Goal: Book appointment/travel/reservation

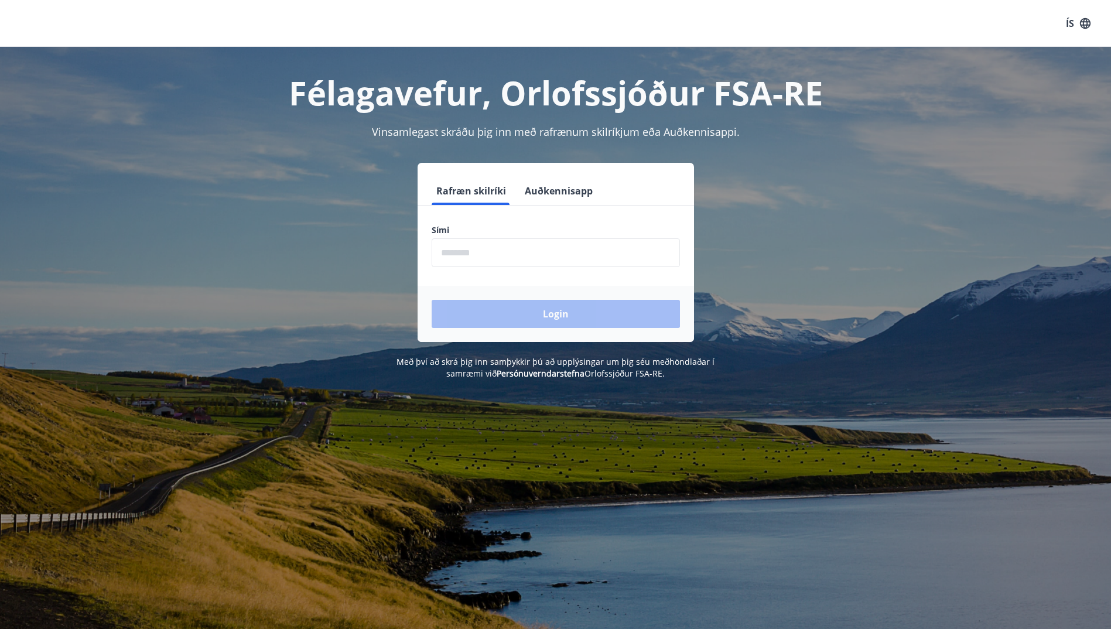
drag, startPoint x: 460, startPoint y: 262, endPoint x: 484, endPoint y: 250, distance: 27.3
click at [479, 255] on input "phone" at bounding box center [556, 252] width 248 height 29
type input "********"
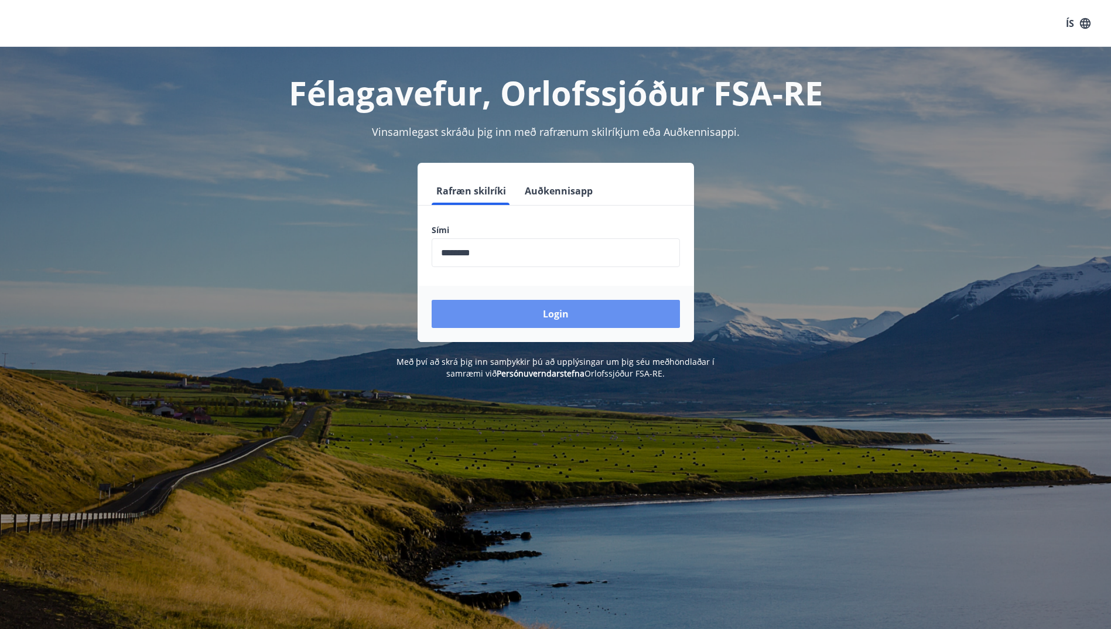
drag, startPoint x: 548, startPoint y: 310, endPoint x: 557, endPoint y: 311, distance: 8.9
click at [552, 312] on button "Login" at bounding box center [556, 314] width 248 height 28
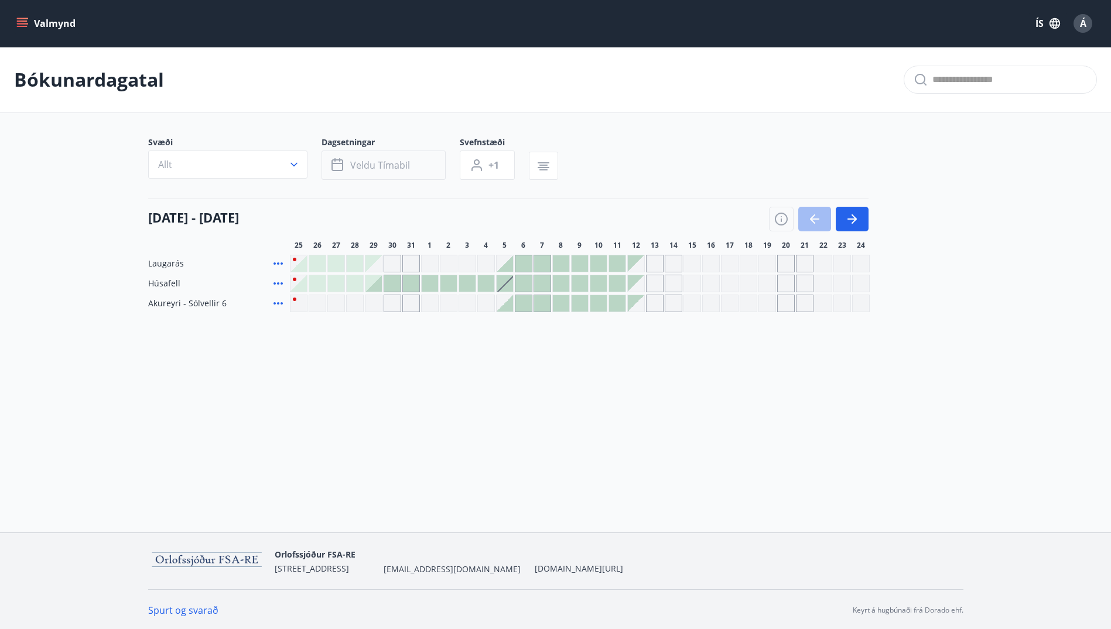
click at [376, 166] on span "Veldu tímabil" at bounding box center [380, 165] width 60 height 13
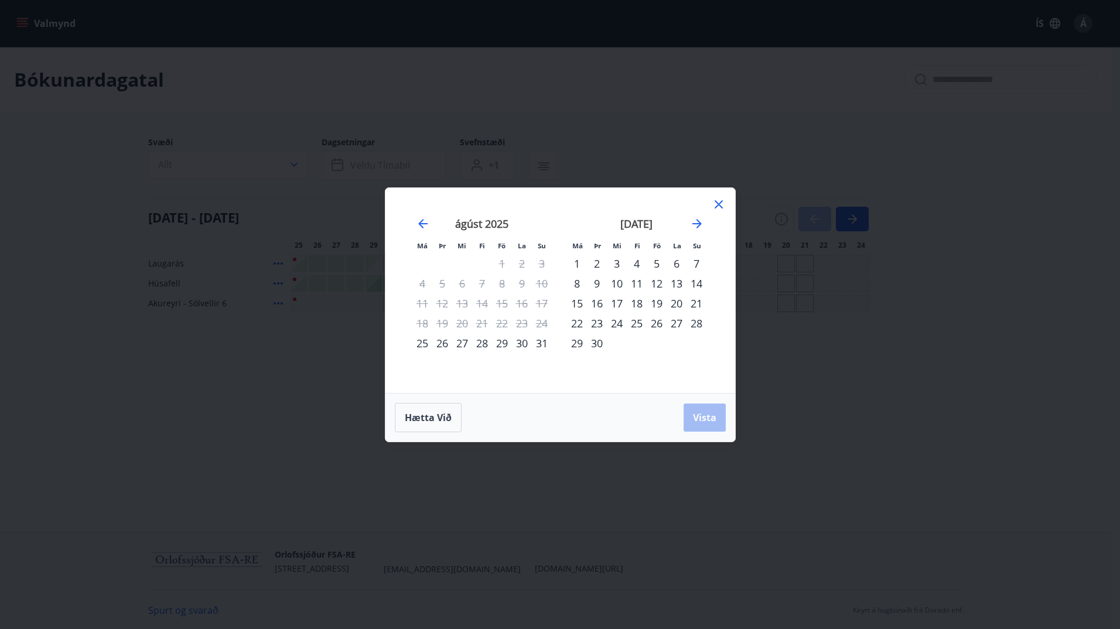
drag, startPoint x: 578, startPoint y: 278, endPoint x: 617, endPoint y: 331, distance: 65.4
click at [617, 331] on tbody "1 2 3 4 5 6 7 8 9 10 11 12 13 14 15 16 17 18 19 20 21 22 23 24 25 26 27 28 29 30" at bounding box center [636, 304] width 139 height 100
click at [579, 279] on div "8" at bounding box center [577, 284] width 20 height 20
click at [691, 418] on button "Vista" at bounding box center [705, 418] width 42 height 28
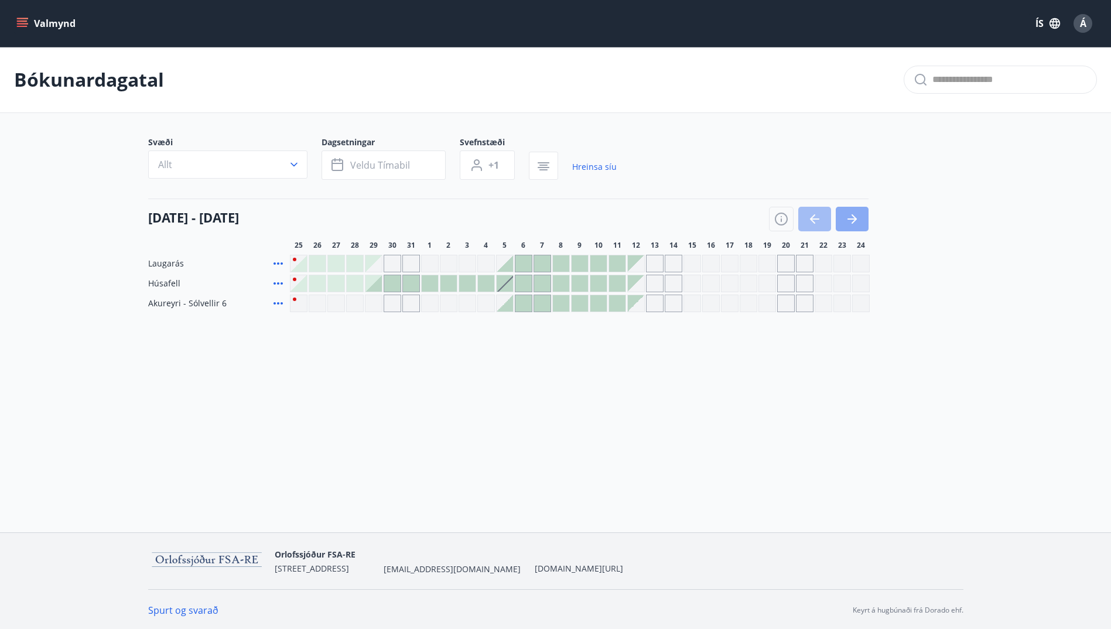
click at [843, 216] on button "button" at bounding box center [852, 219] width 33 height 25
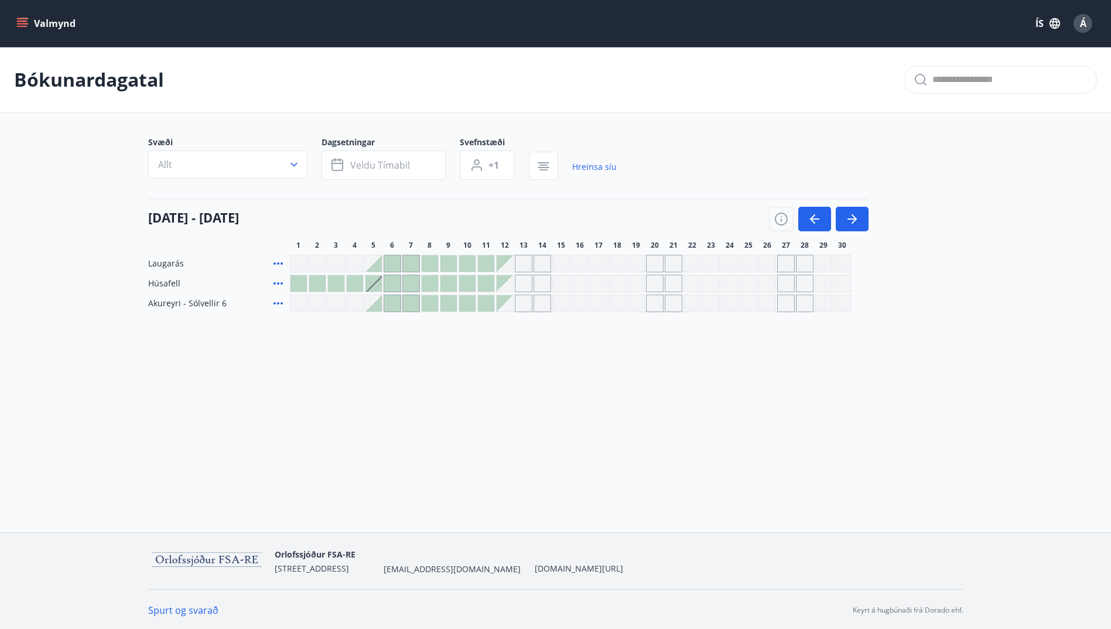
click at [439, 281] on div at bounding box center [570, 284] width 561 height 18
click at [432, 281] on div at bounding box center [430, 283] width 16 height 16
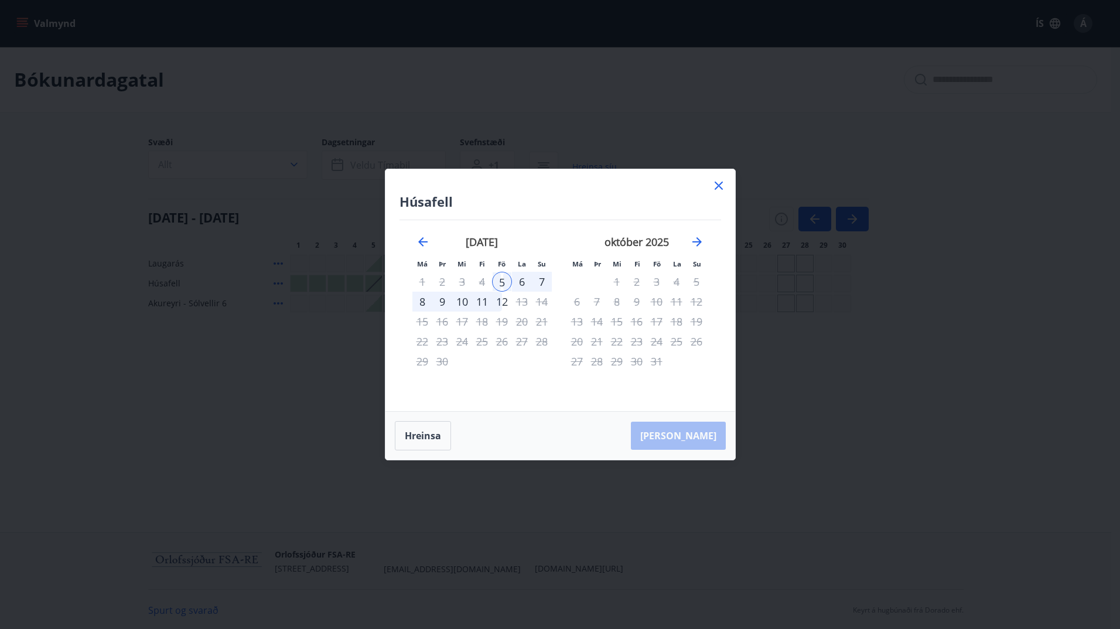
click at [685, 426] on div "[PERSON_NAME]" at bounding box center [561, 436] width 350 height 48
click at [421, 432] on button "Hreinsa" at bounding box center [423, 435] width 56 height 29
click at [718, 186] on icon at bounding box center [719, 186] width 8 height 8
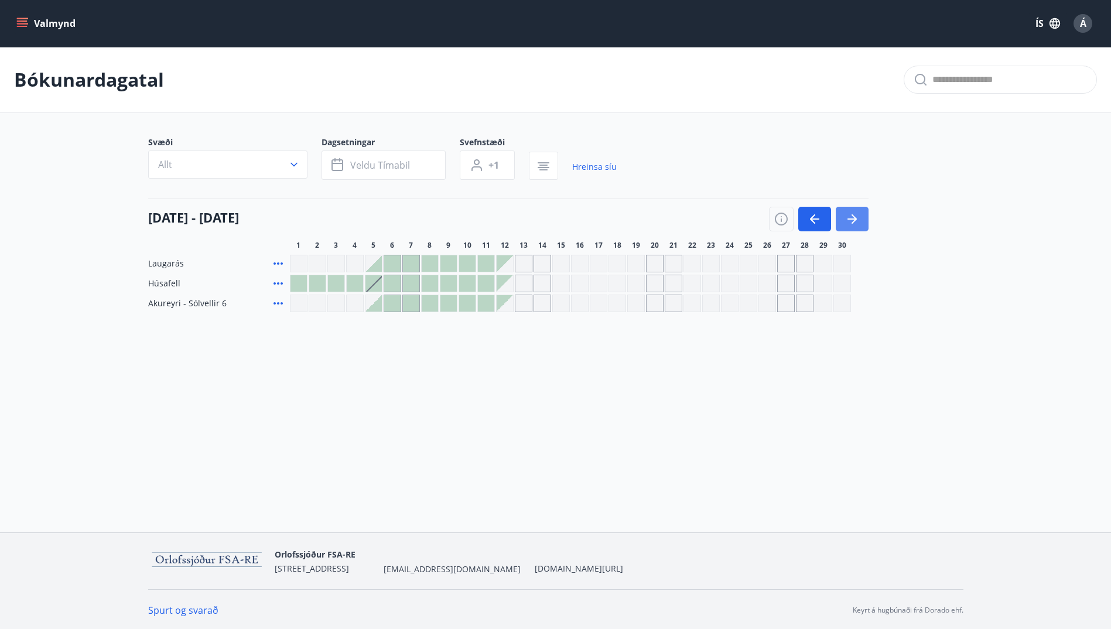
click at [849, 220] on icon "button" at bounding box center [852, 219] width 14 height 14
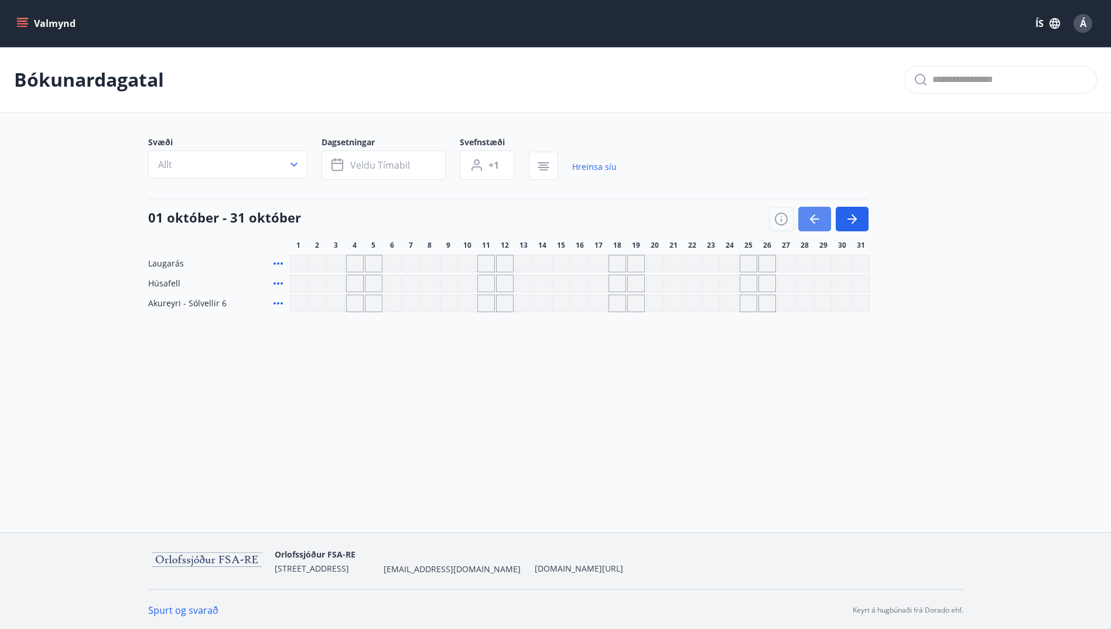
click at [816, 213] on icon "button" at bounding box center [815, 219] width 14 height 14
